Goal: Information Seeking & Learning: Learn about a topic

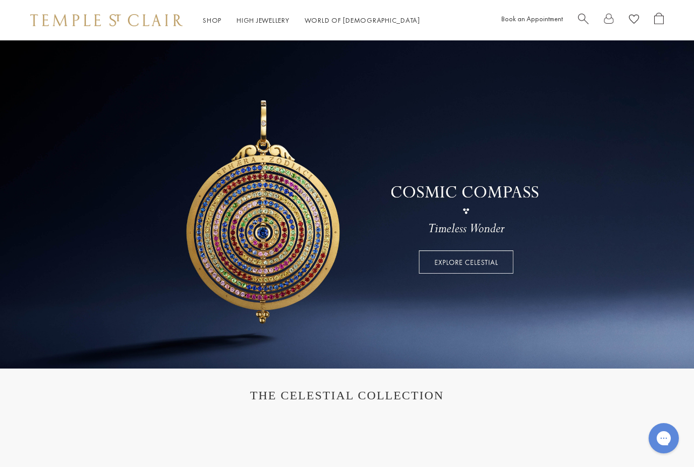
click at [469, 248] on link at bounding box center [347, 204] width 694 height 328
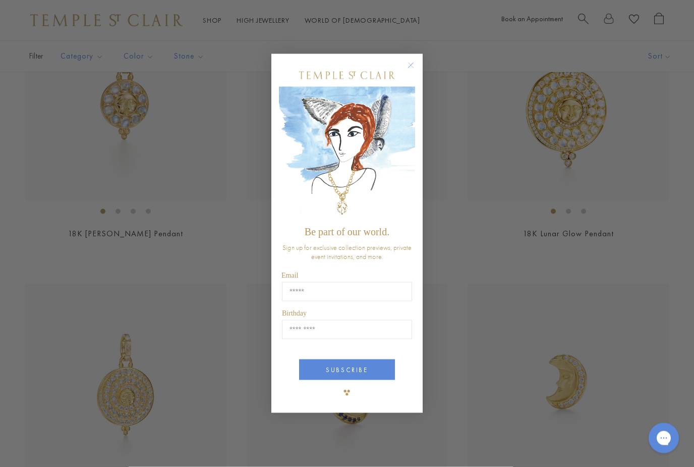
scroll to position [300, 0]
click at [414, 65] on circle "Close dialog" at bounding box center [411, 65] width 12 height 12
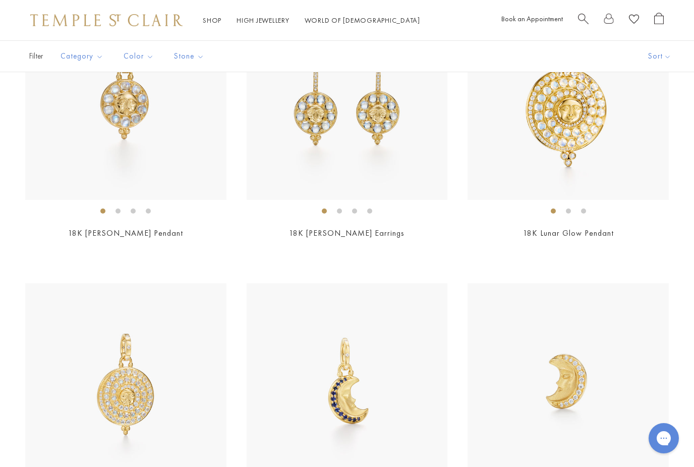
click at [273, 24] on link "High Jewellery High Jewellery" at bounding box center [263, 20] width 53 height 9
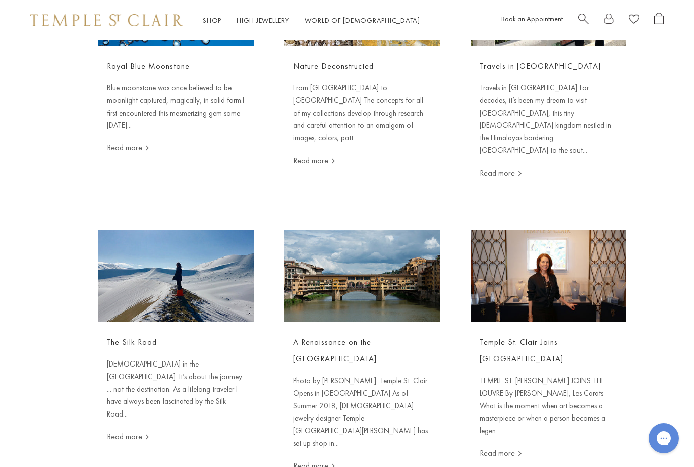
scroll to position [683, 0]
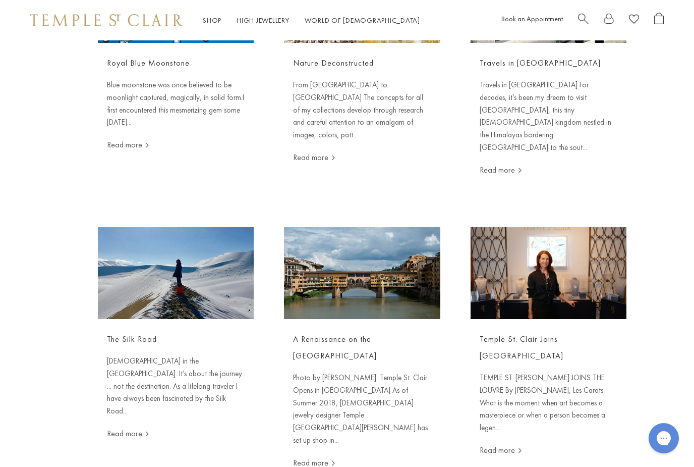
click at [143, 428] on link "Read more" at bounding box center [128, 433] width 42 height 11
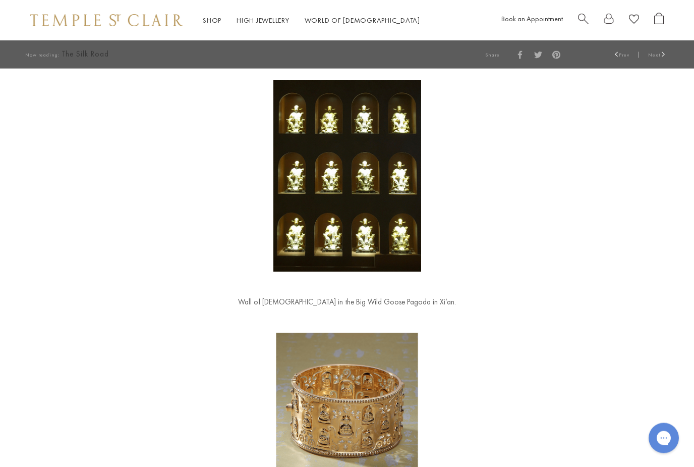
scroll to position [2772, 0]
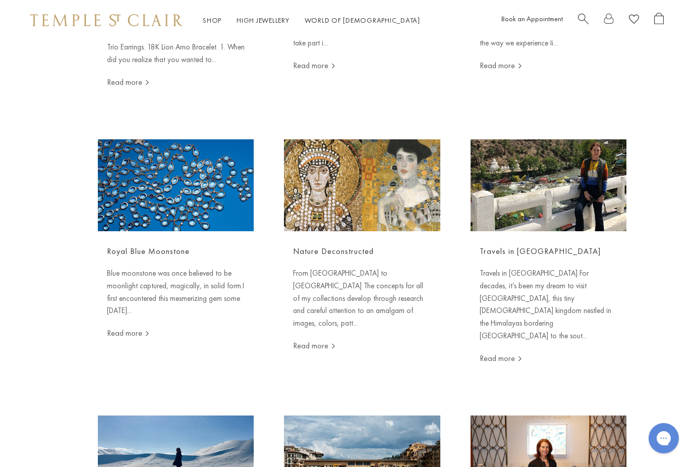
scroll to position [494, 0]
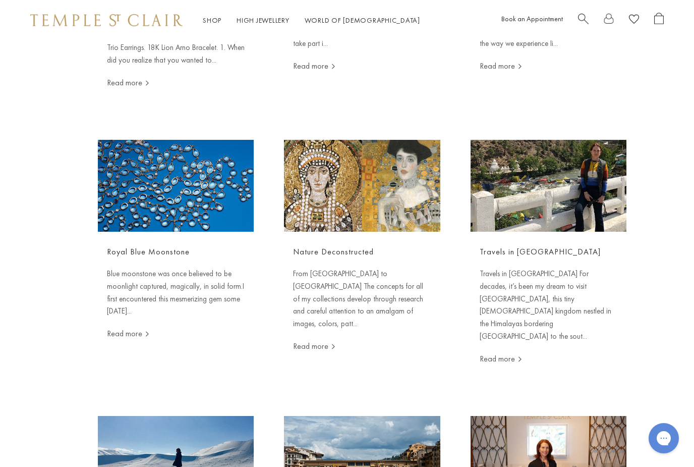
click at [576, 284] on p "Travels in Bhutan For decades, it’s been my dream to visit Bhutan, this tiny Bu…" at bounding box center [549, 304] width 138 height 75
click at [519, 356] on icon at bounding box center [520, 359] width 7 height 7
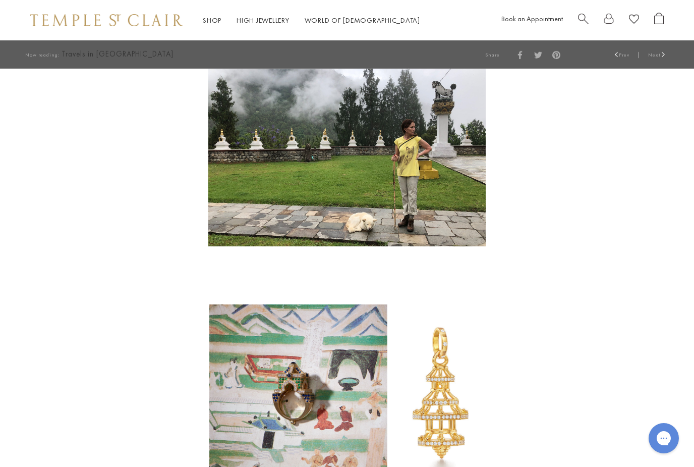
scroll to position [2656, 0]
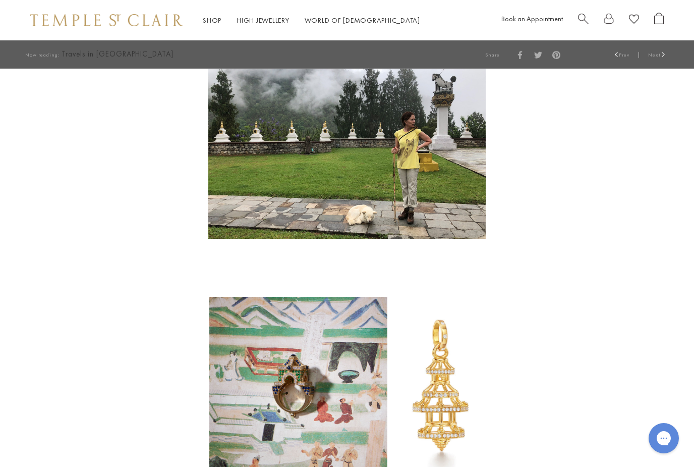
click at [454, 315] on img at bounding box center [347, 387] width 276 height 181
click at [447, 313] on img at bounding box center [347, 387] width 276 height 181
click at [318, 303] on img at bounding box center [347, 387] width 276 height 181
